Goal: Information Seeking & Learning: Find specific fact

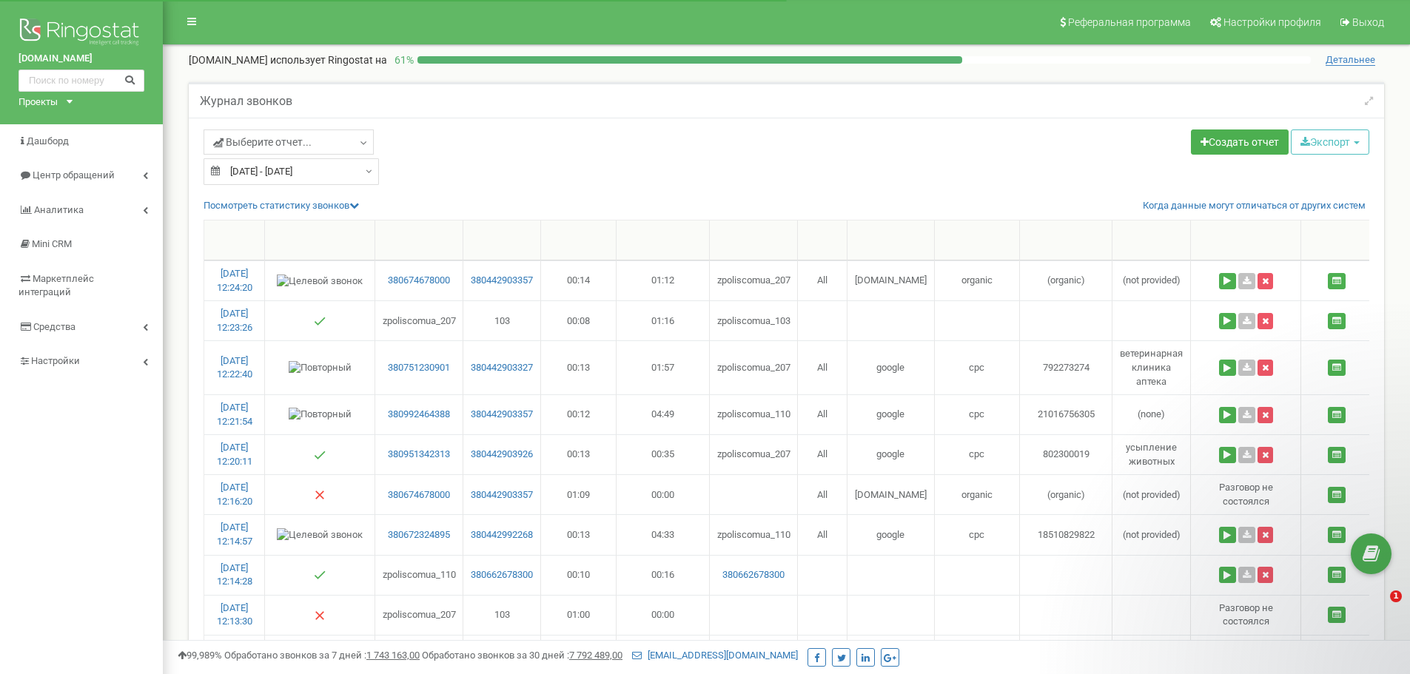
select select "100"
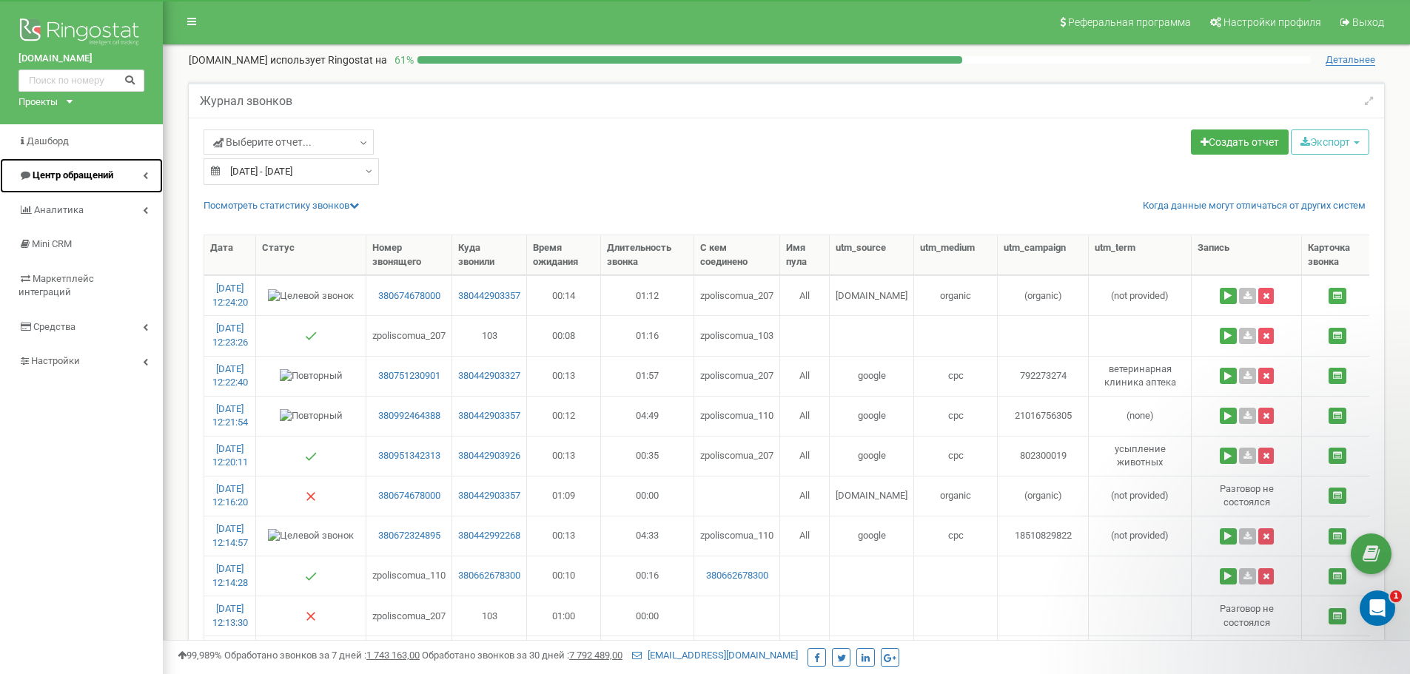
click at [89, 176] on span "Центр обращений" at bounding box center [73, 175] width 81 height 11
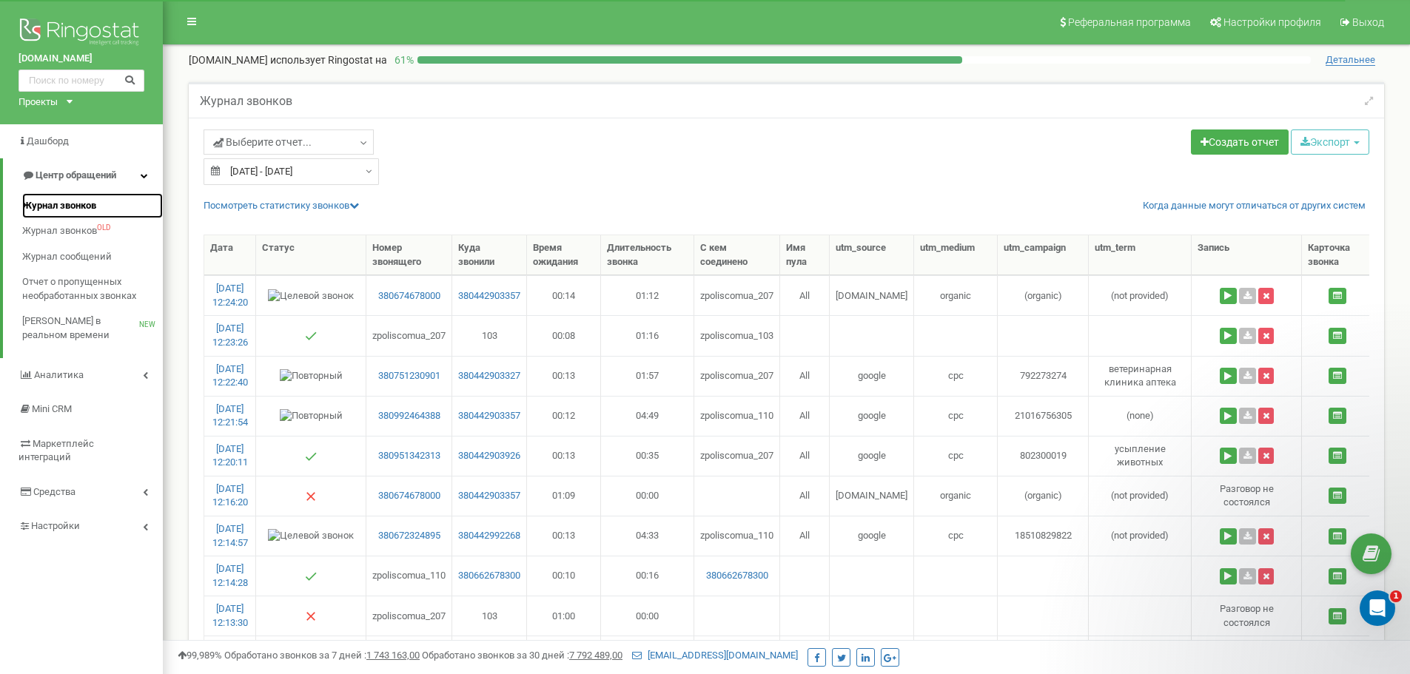
click at [84, 200] on span "Журнал звонков" at bounding box center [59, 206] width 74 height 14
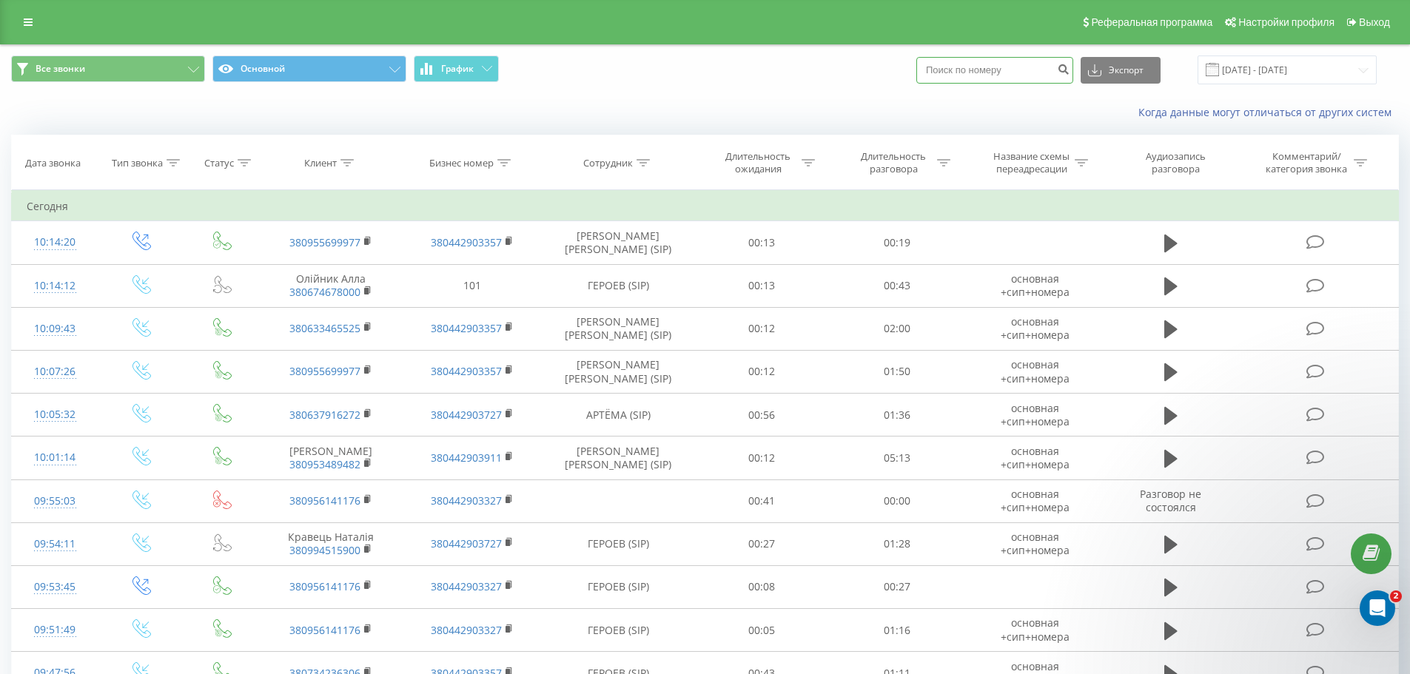
paste input "380637916272"
type input "380637916272"
click at [1071, 65] on button "submit" at bounding box center [1063, 70] width 20 height 27
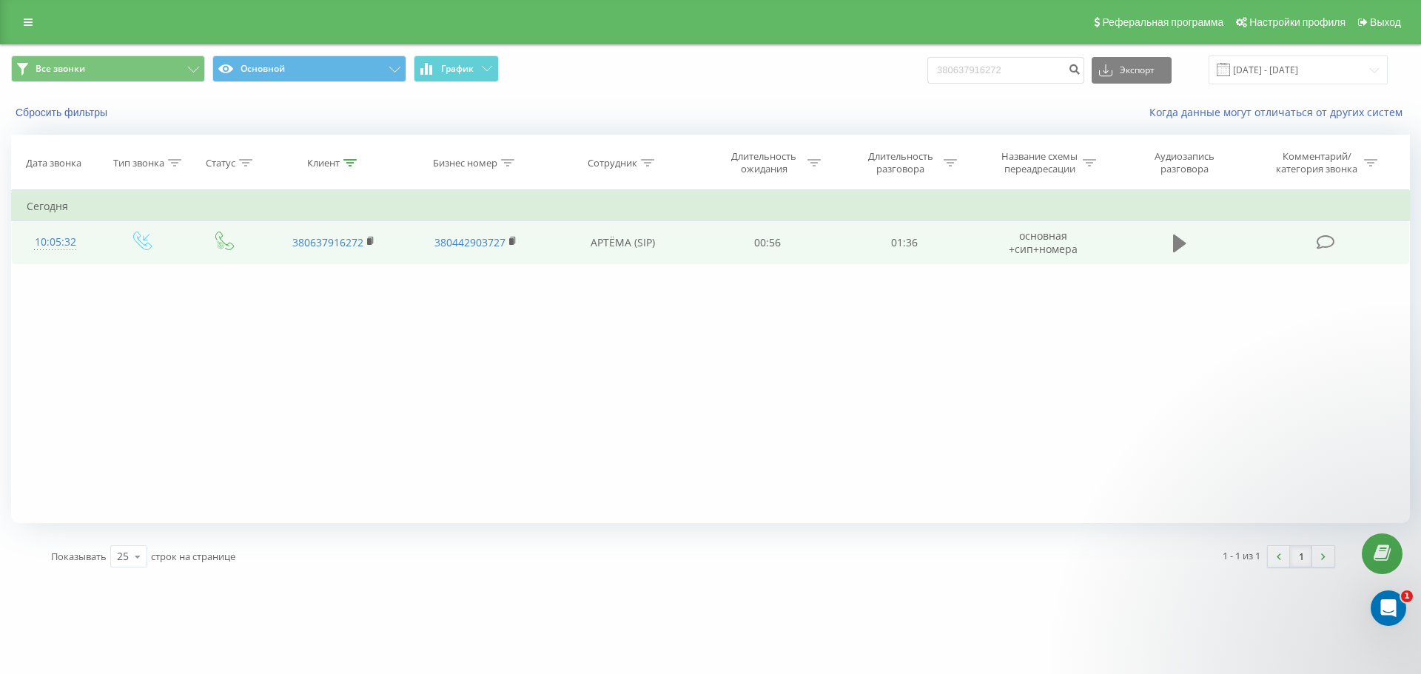
click at [1185, 238] on icon at bounding box center [1179, 243] width 13 height 21
